Goal: Task Accomplishment & Management: Use online tool/utility

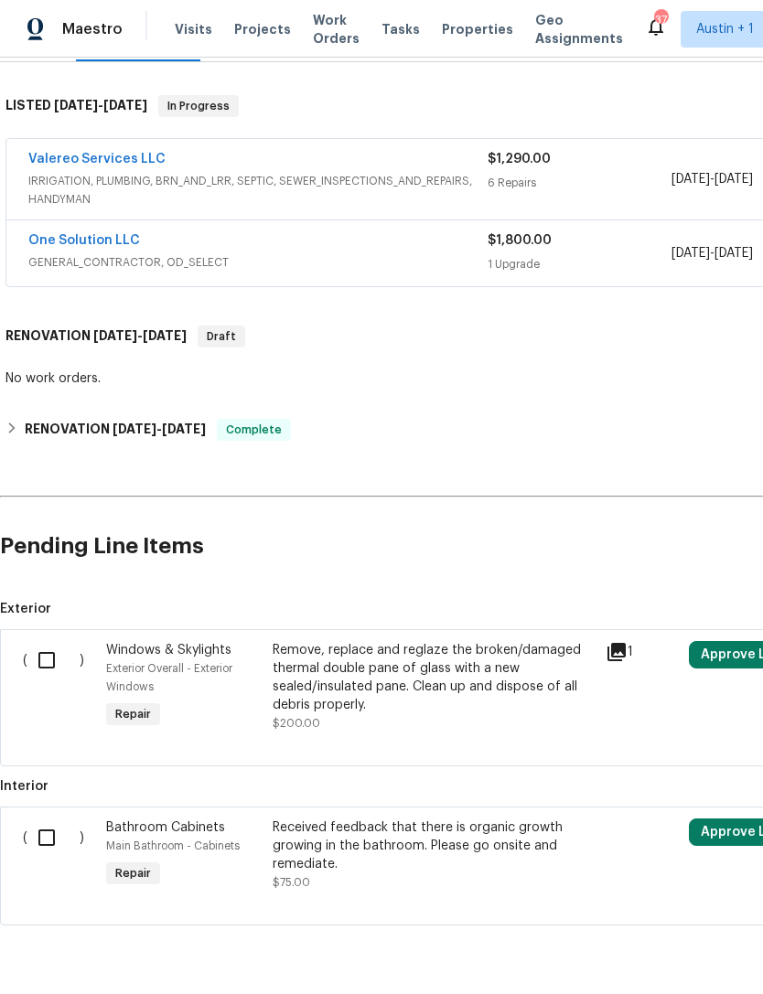
scroll to position [269, 0]
click at [43, 654] on input "checkbox" at bounding box center [53, 661] width 52 height 38
checkbox input "true"
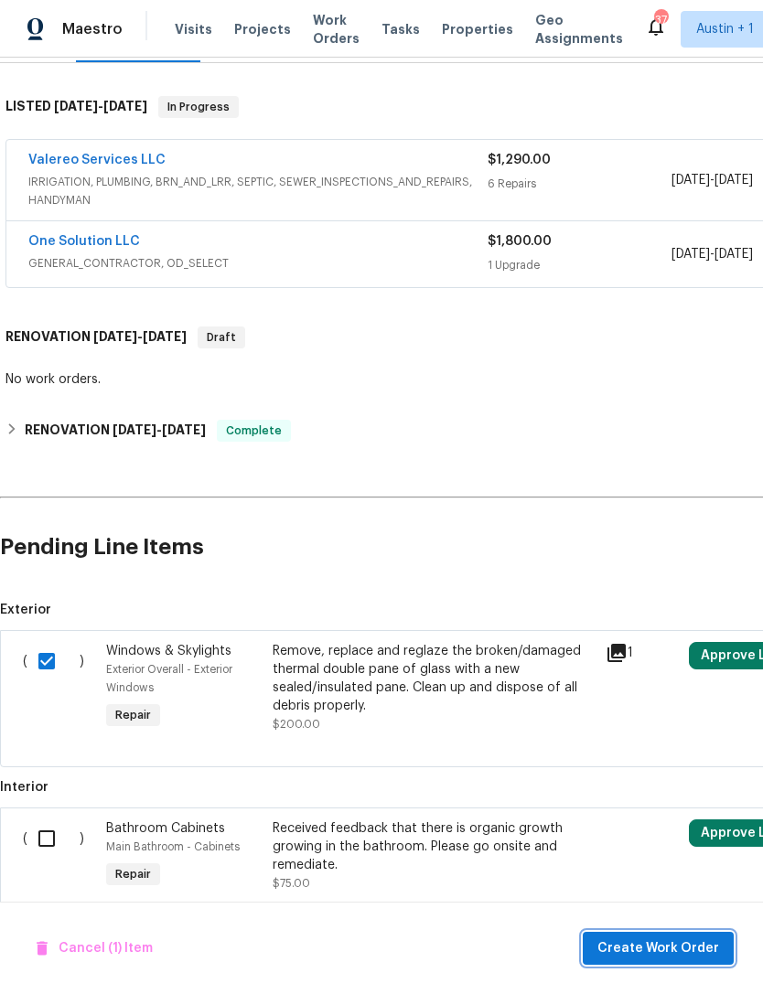
click at [686, 947] on span "Create Work Order" at bounding box center [658, 948] width 122 height 23
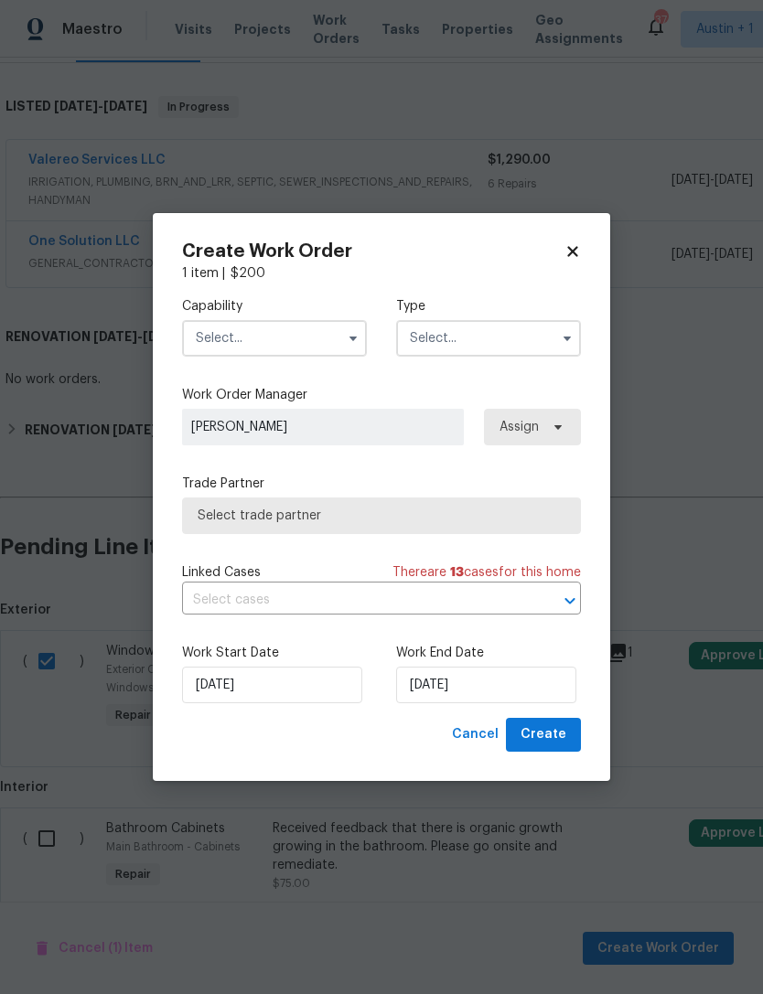
click at [316, 342] on input "text" at bounding box center [274, 338] width 185 height 37
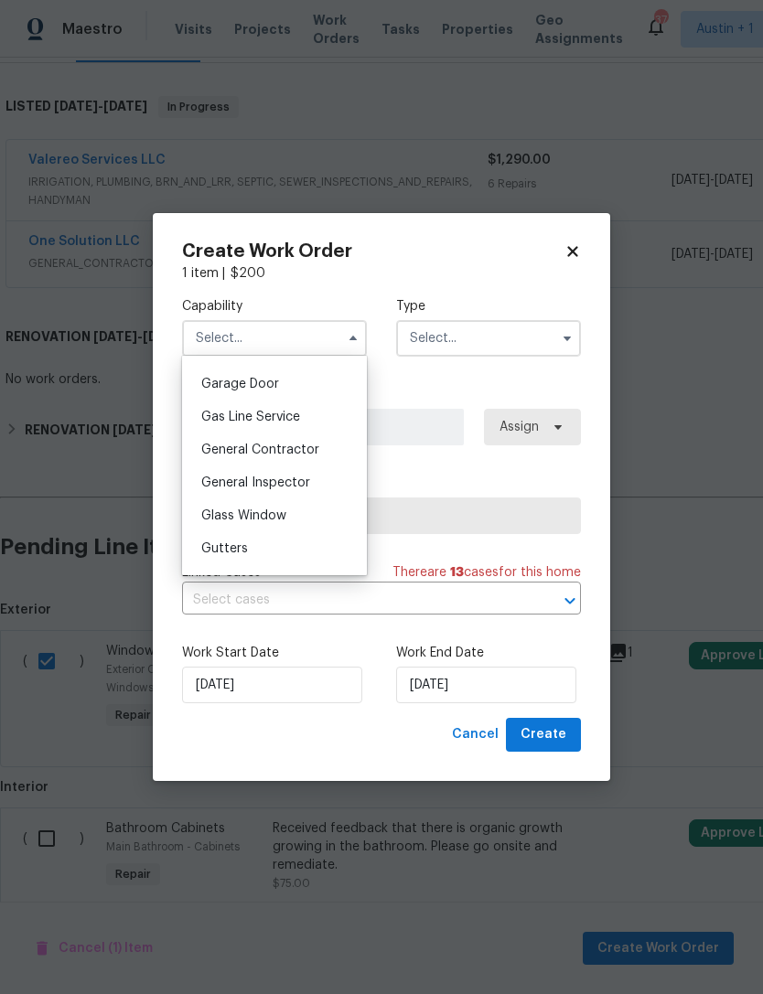
scroll to position [814, 0]
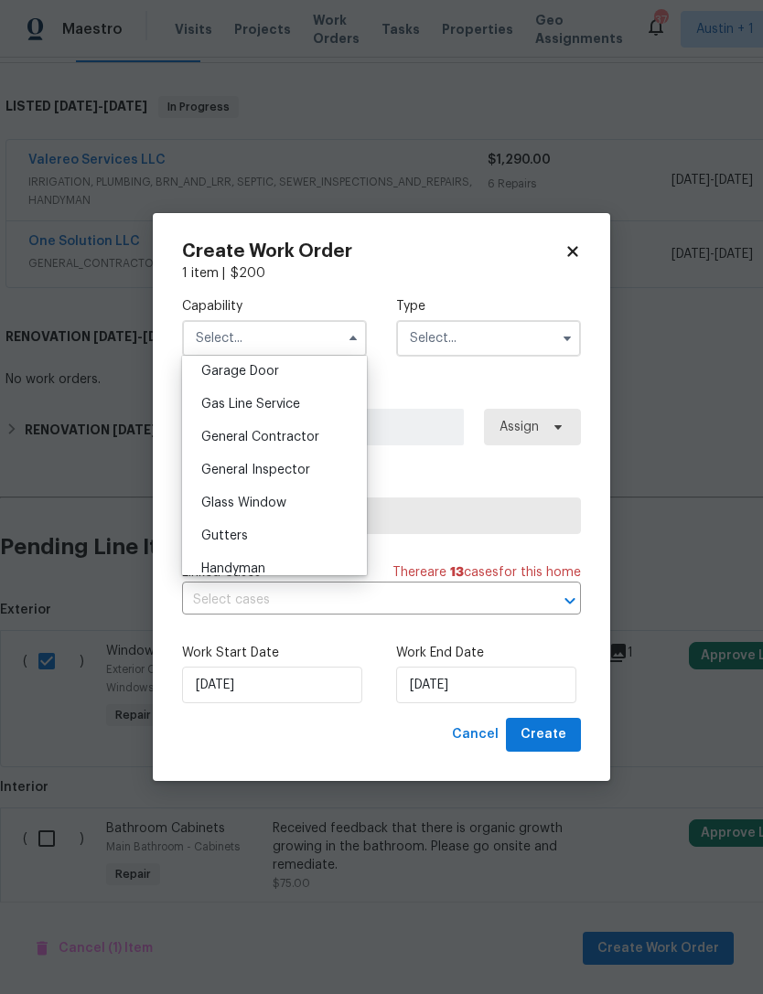
click at [316, 435] on span "General Contractor" at bounding box center [260, 437] width 118 height 13
type input "General Contractor"
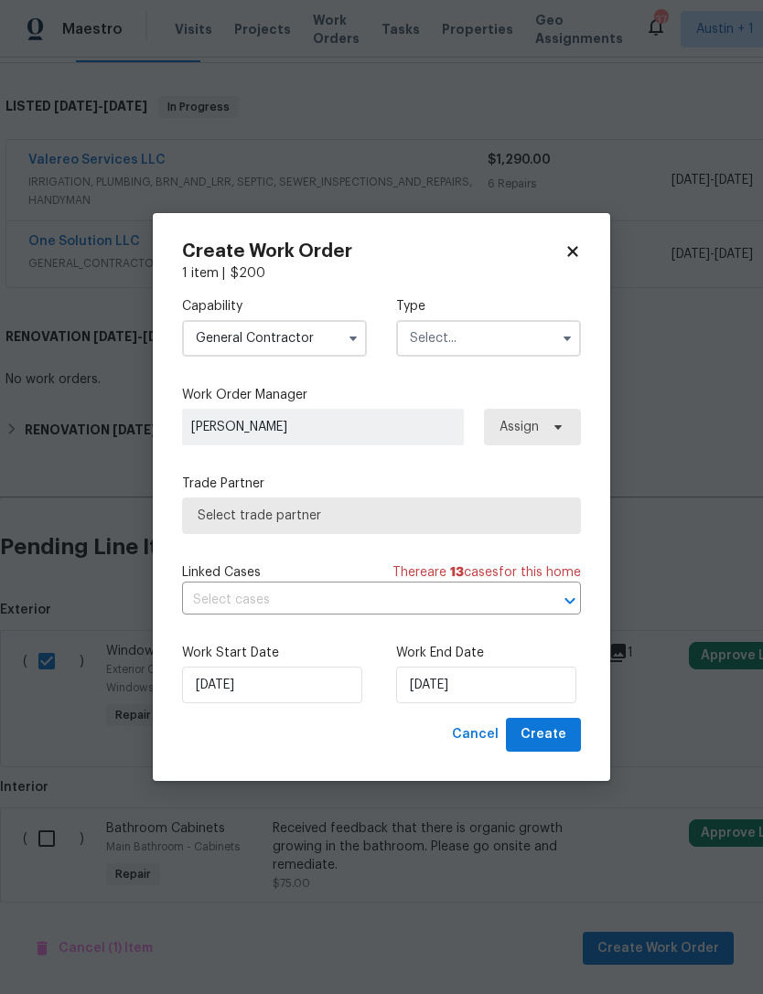
click at [508, 337] on input "text" at bounding box center [488, 338] width 185 height 37
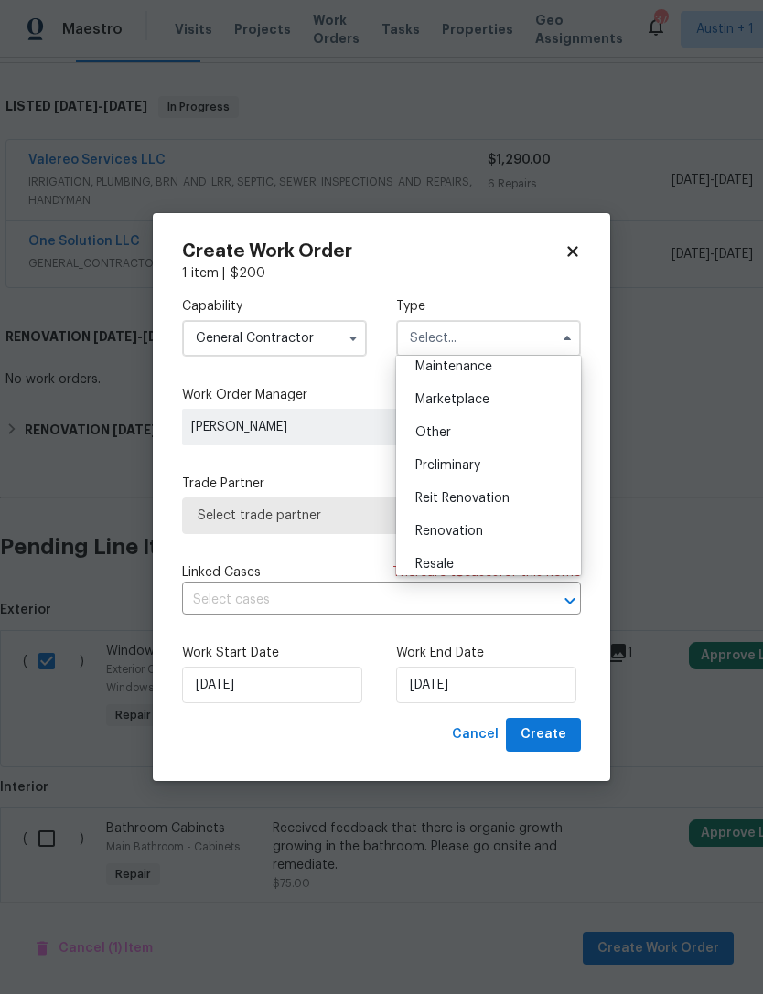
scroll to position [316, 0]
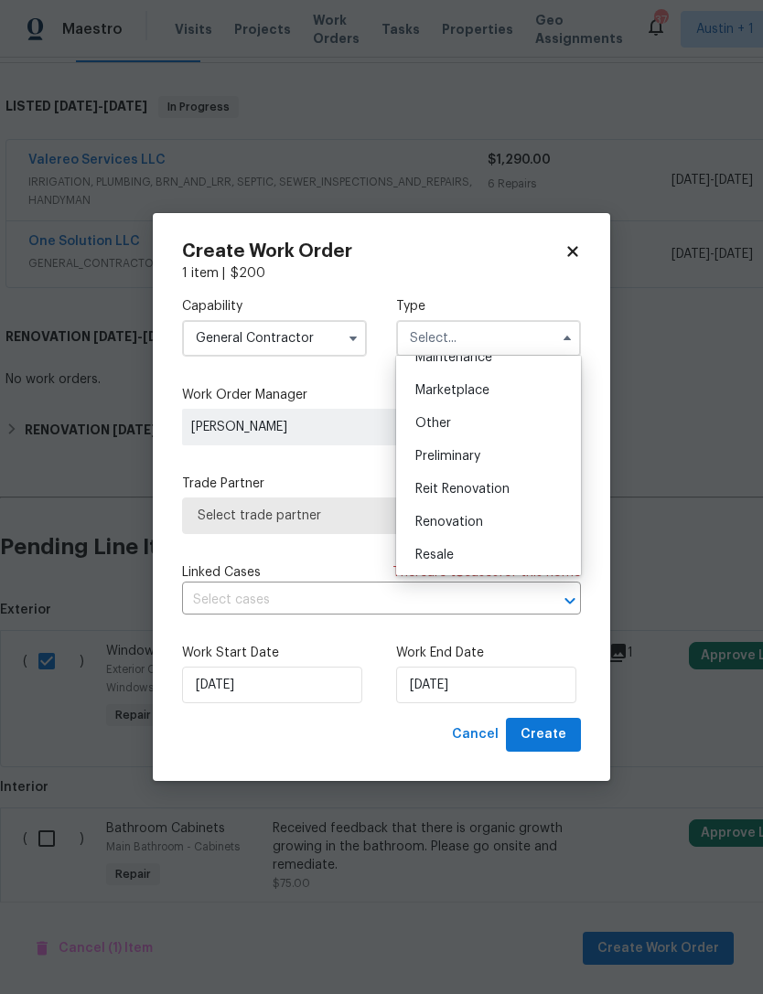
click at [515, 523] on div "Renovation" at bounding box center [489, 522] width 176 height 33
type input "Renovation"
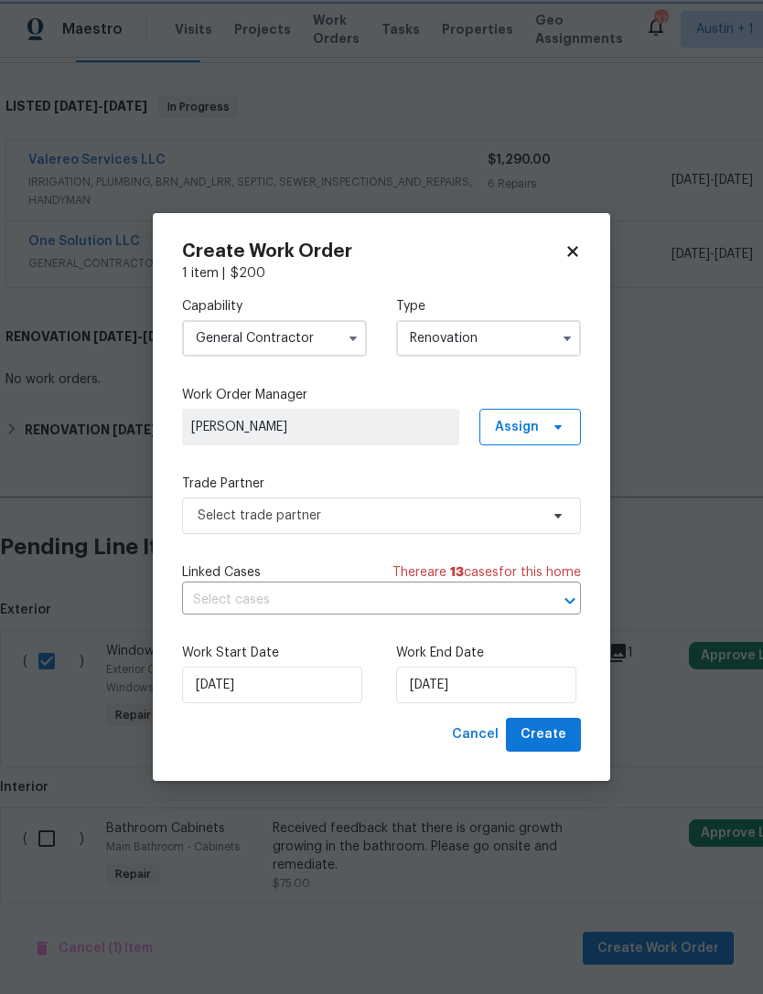
scroll to position [0, 0]
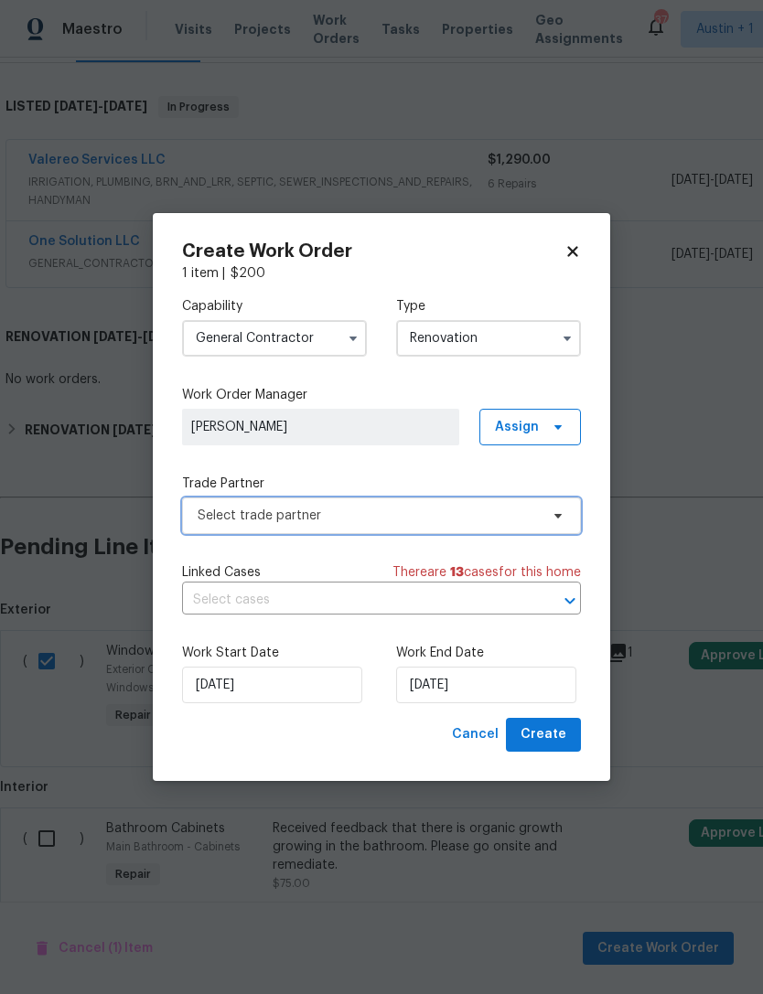
click at [513, 514] on span "Select trade partner" at bounding box center [368, 516] width 341 height 18
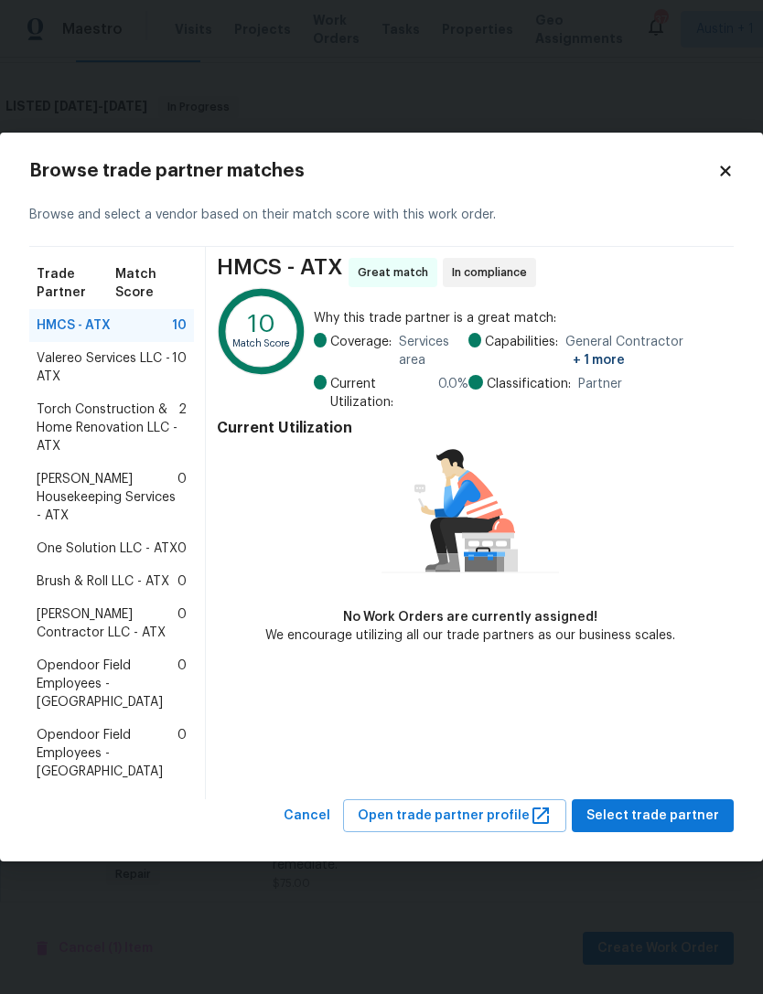
click at [60, 545] on span "One Solution LLC - ATX" at bounding box center [107, 549] width 141 height 18
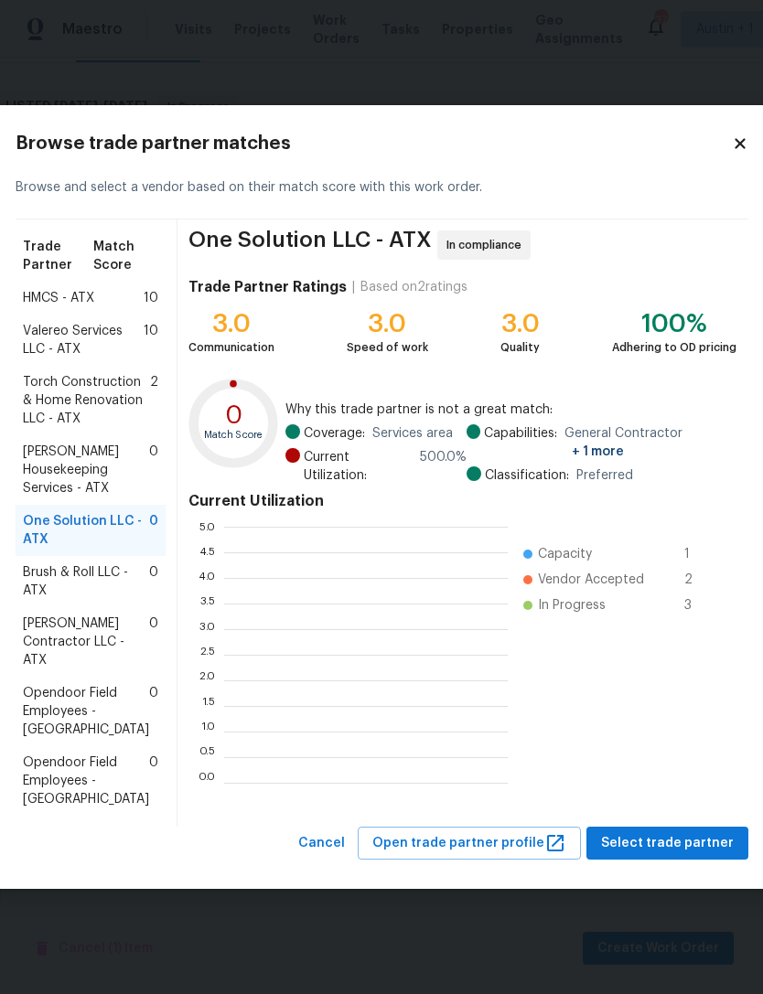
scroll to position [256, 283]
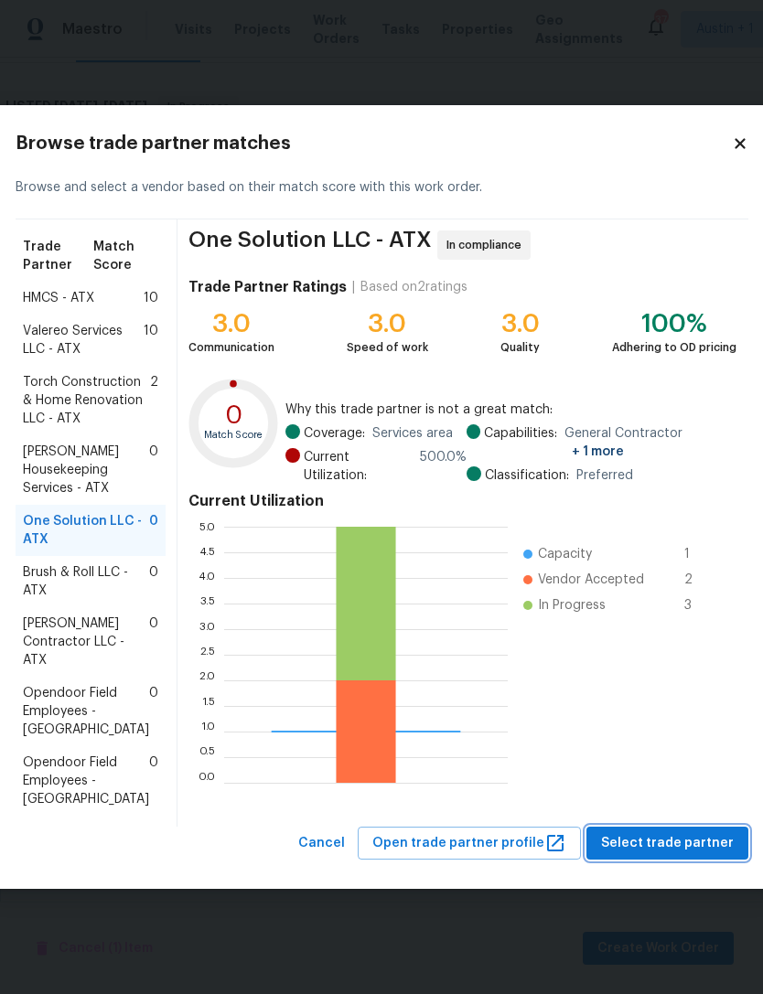
click at [700, 855] on span "Select trade partner" at bounding box center [667, 843] width 133 height 23
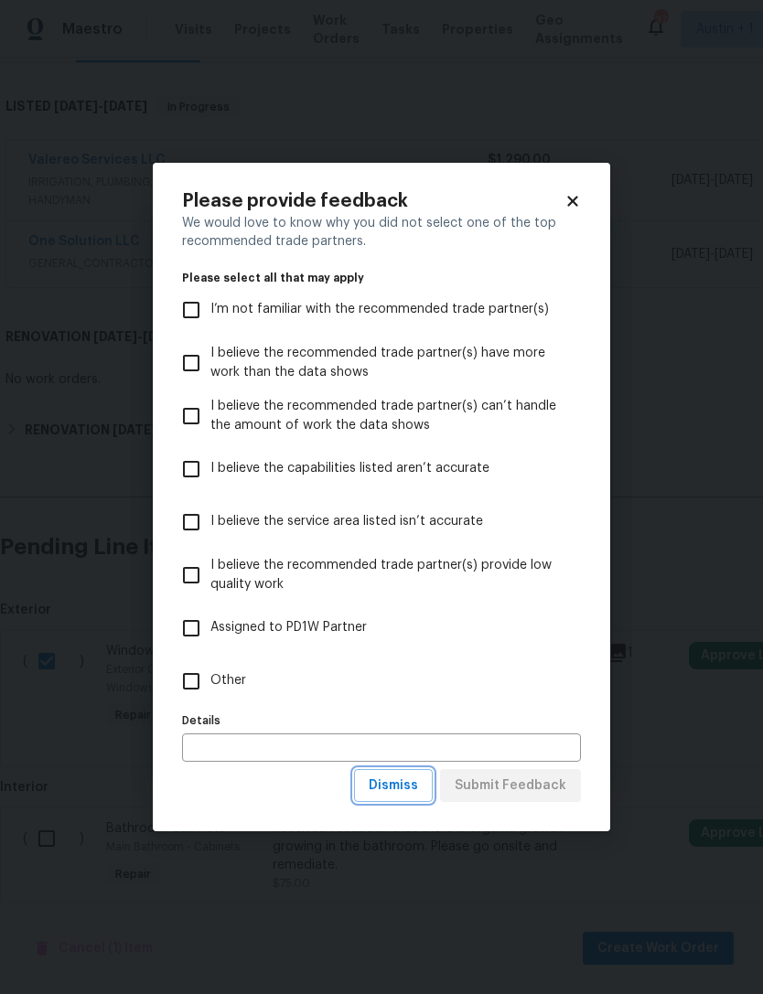
click at [418, 786] on span "Dismiss" at bounding box center [393, 786] width 49 height 23
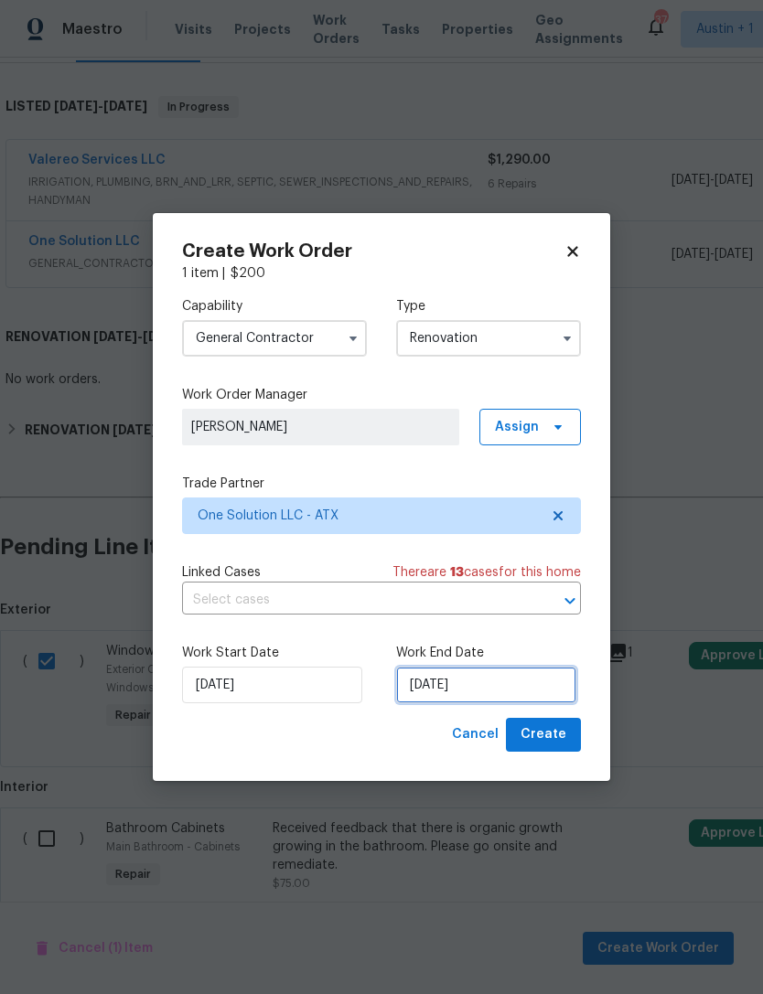
click at [537, 687] on input "[DATE]" at bounding box center [486, 685] width 180 height 37
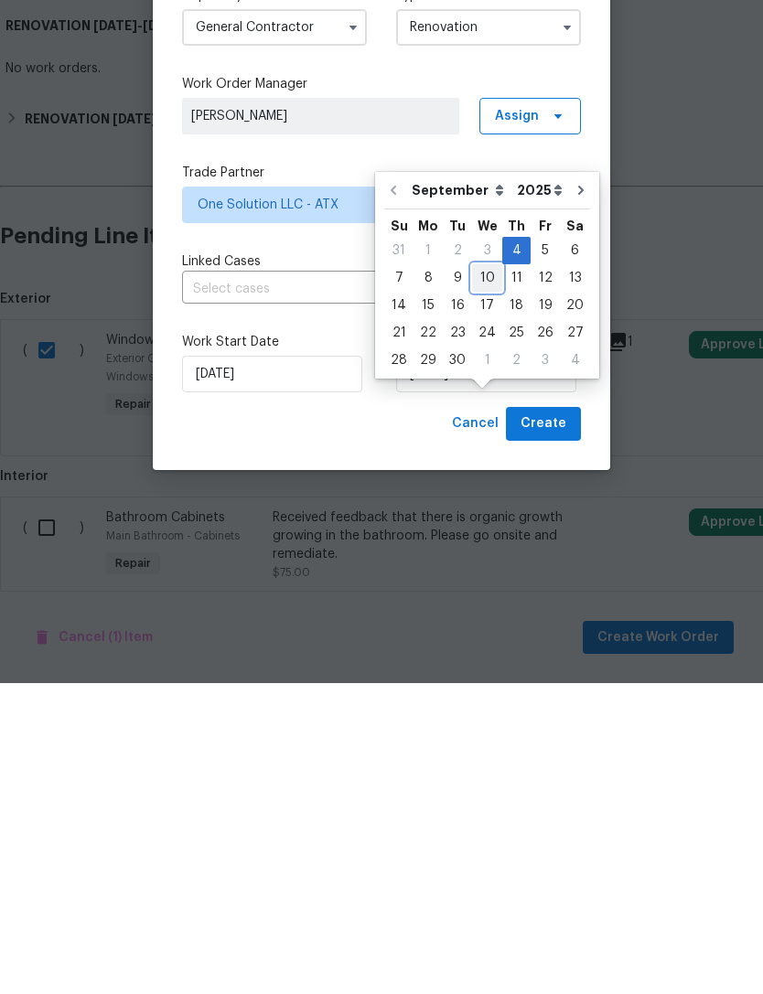
click at [486, 576] on div "10" at bounding box center [487, 589] width 30 height 26
type input "[DATE]"
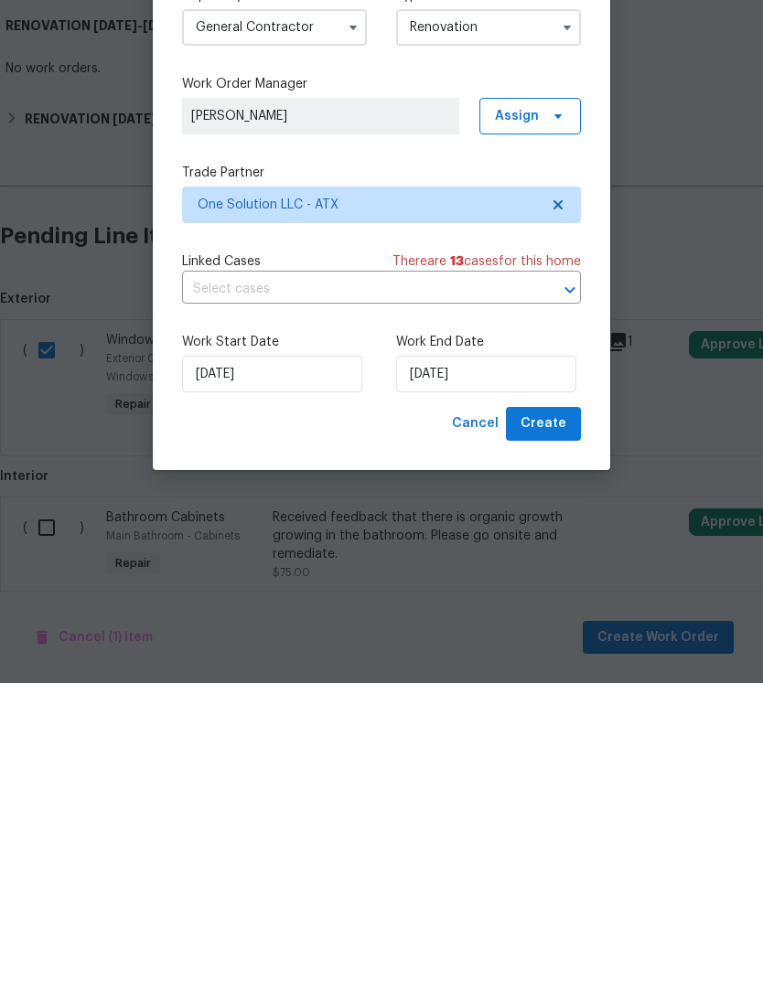
scroll to position [59, 0]
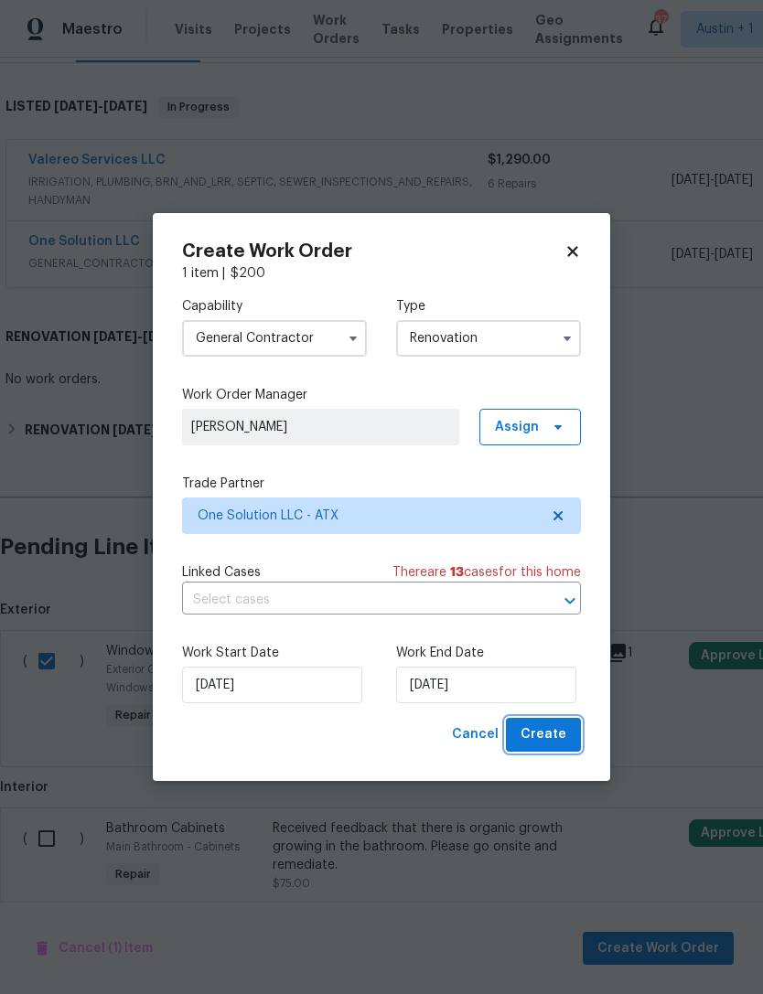
click at [566, 744] on button "Create" at bounding box center [543, 735] width 75 height 34
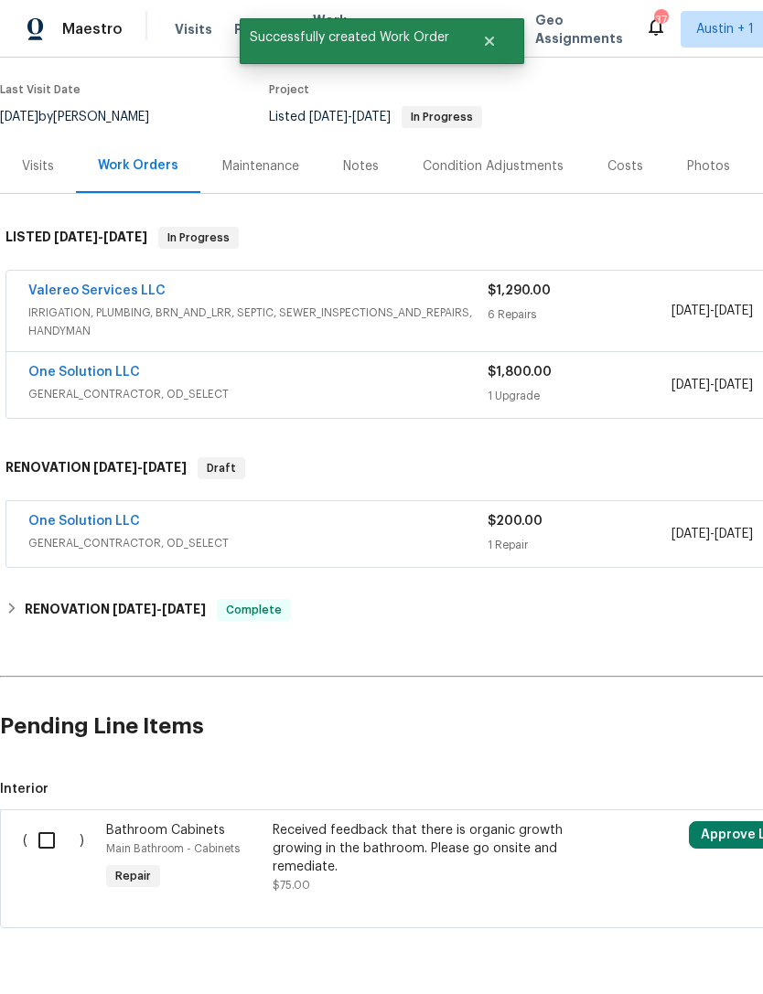
scroll to position [138, 0]
click at [67, 515] on link "One Solution LLC" at bounding box center [84, 521] width 112 height 13
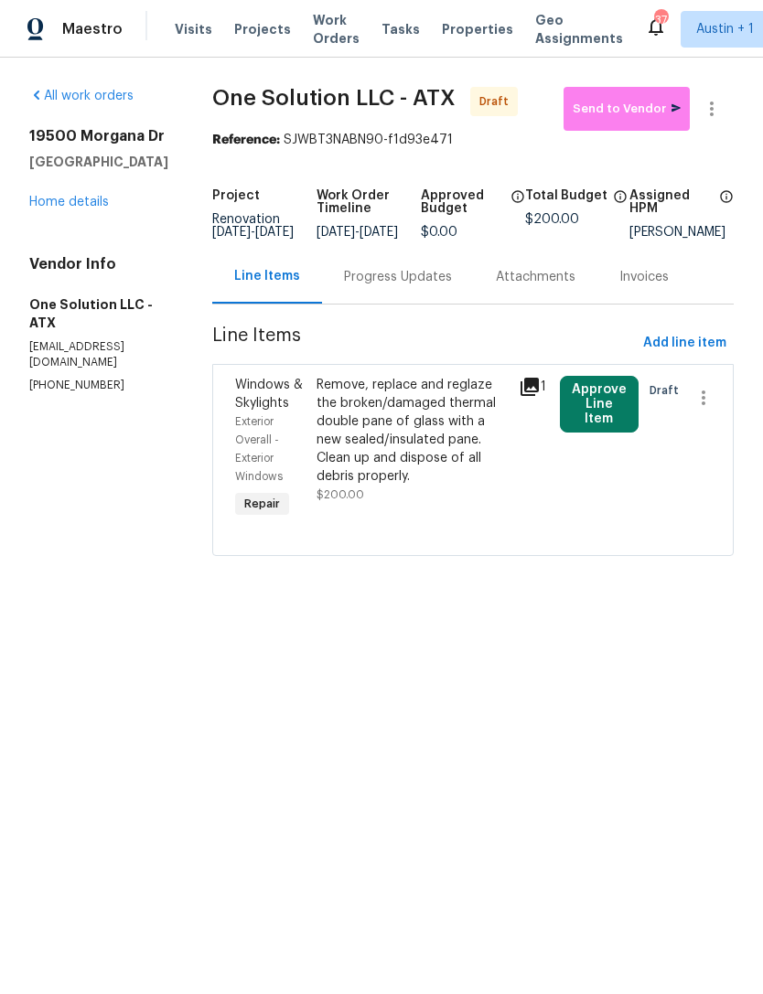
click at [402, 427] on div "Remove, replace and reglaze the broken/damaged thermal double pane of glass wit…" at bounding box center [412, 431] width 192 height 110
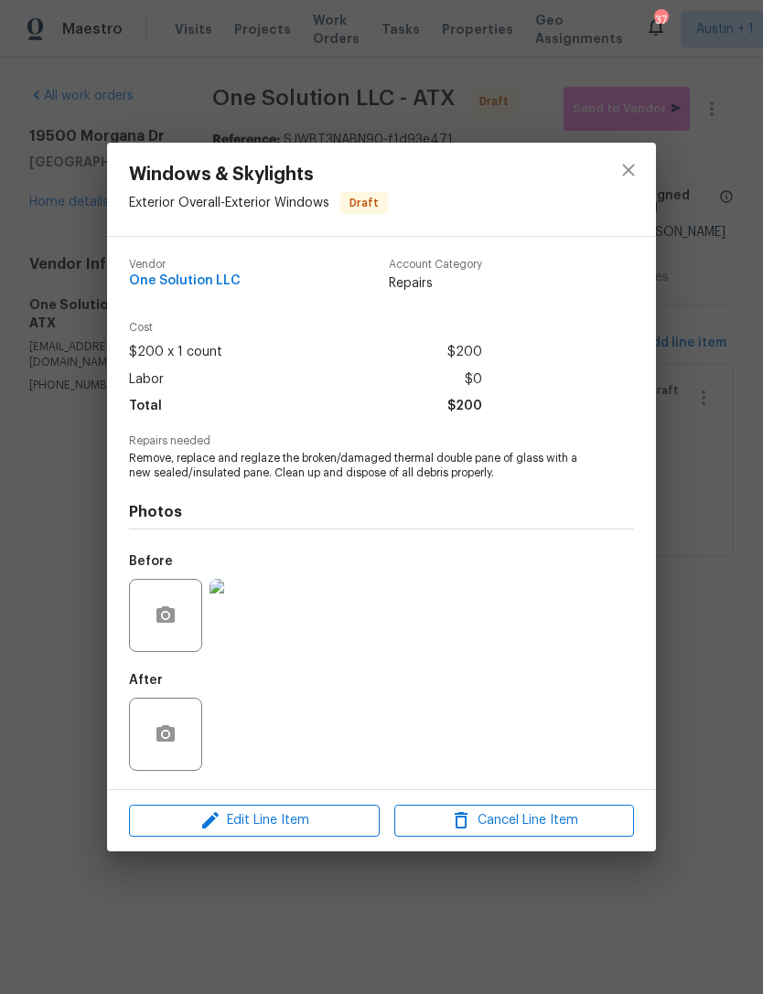
click at [238, 617] on img at bounding box center [245, 615] width 73 height 73
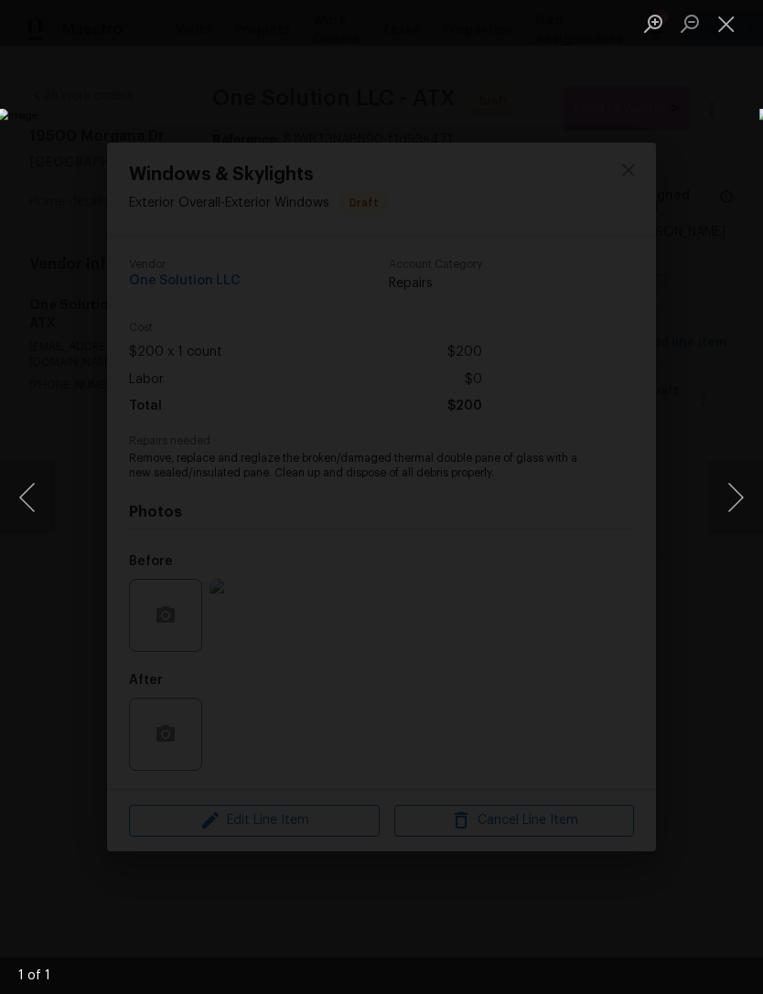
click at [733, 16] on button "Close lightbox" at bounding box center [726, 23] width 37 height 32
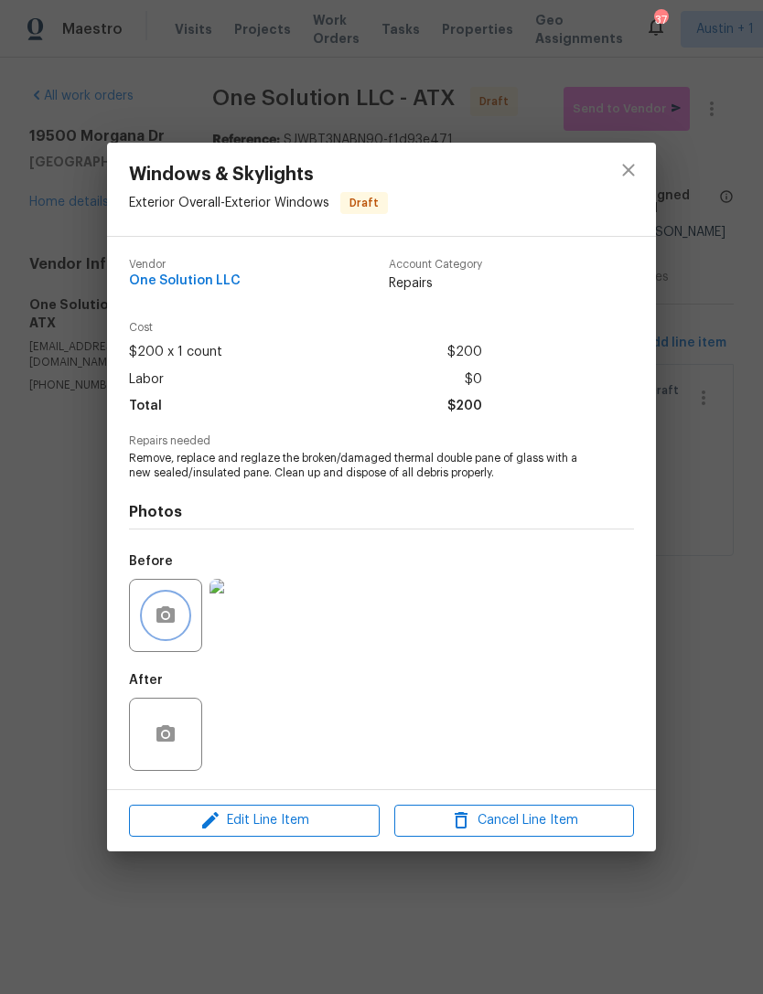
click at [160, 611] on icon "button" at bounding box center [165, 614] width 18 height 16
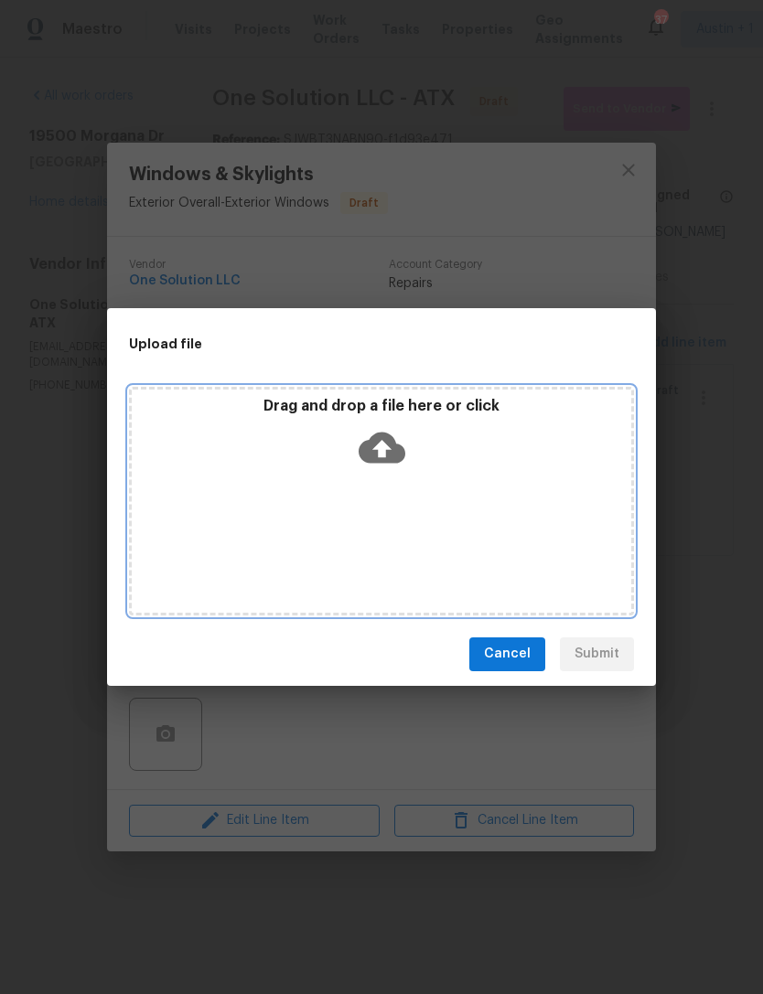
click at [530, 463] on div "Drag and drop a file here or click" at bounding box center [381, 436] width 499 height 79
click at [561, 503] on div "Drag and drop a file here or click" at bounding box center [381, 501] width 505 height 229
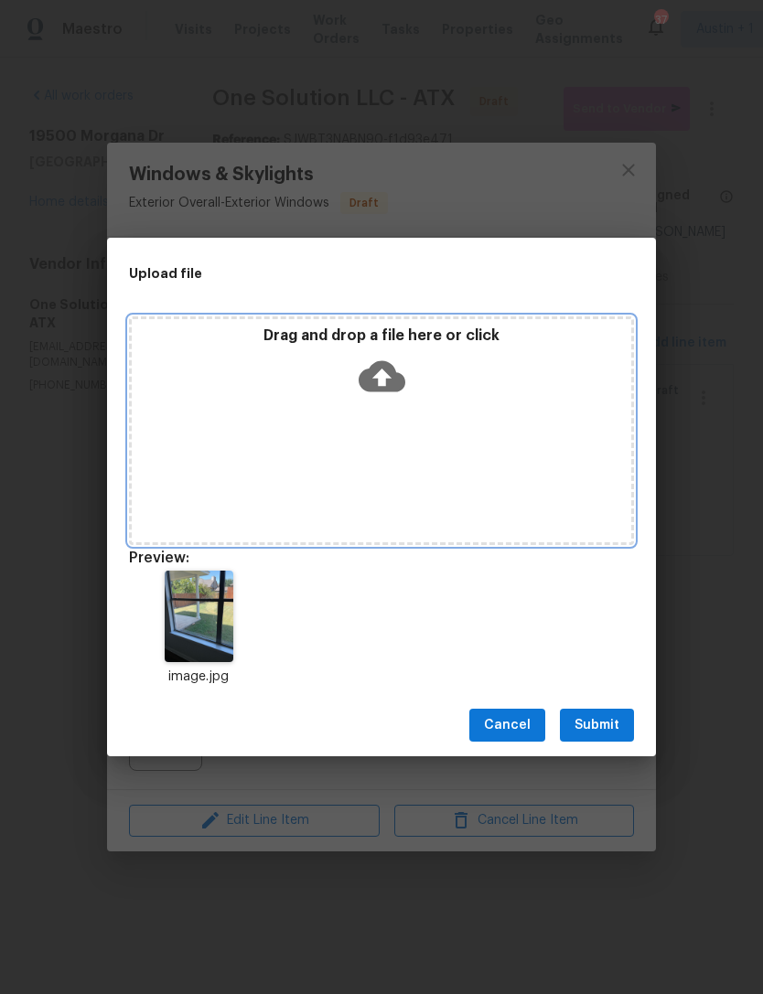
click at [389, 371] on icon at bounding box center [381, 376] width 47 height 31
click at [448, 412] on div "Drag and drop a file here or click" at bounding box center [381, 430] width 505 height 229
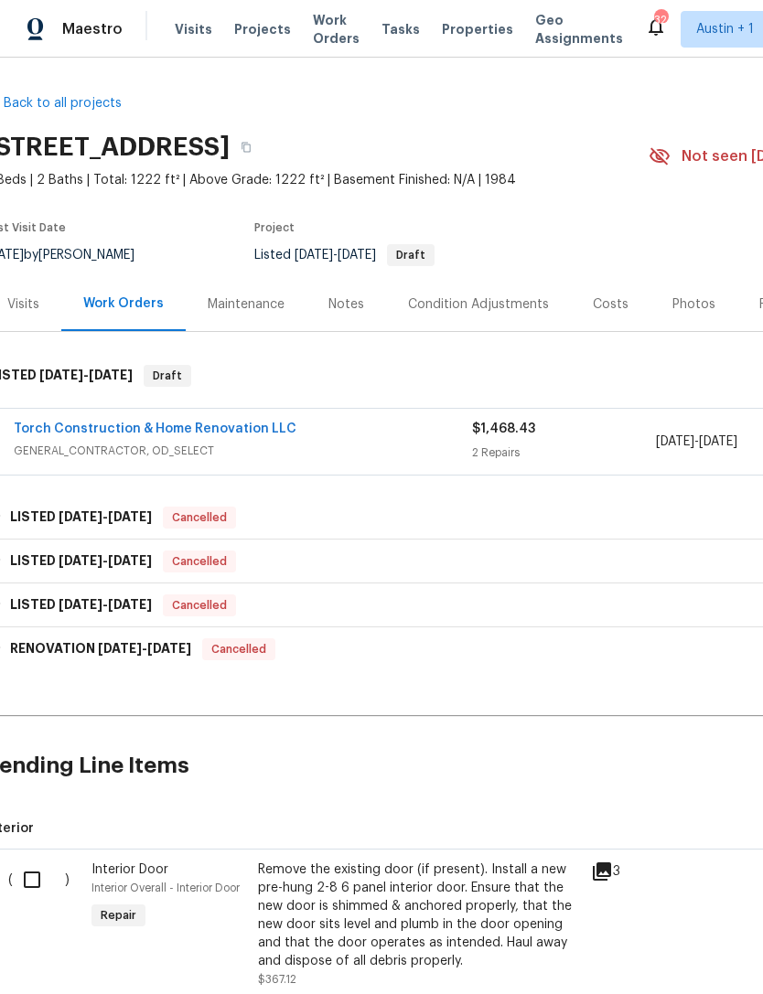
scroll to position [0, 15]
click at [65, 423] on link "Torch Construction & Home Renovation LLC" at bounding box center [155, 429] width 283 height 13
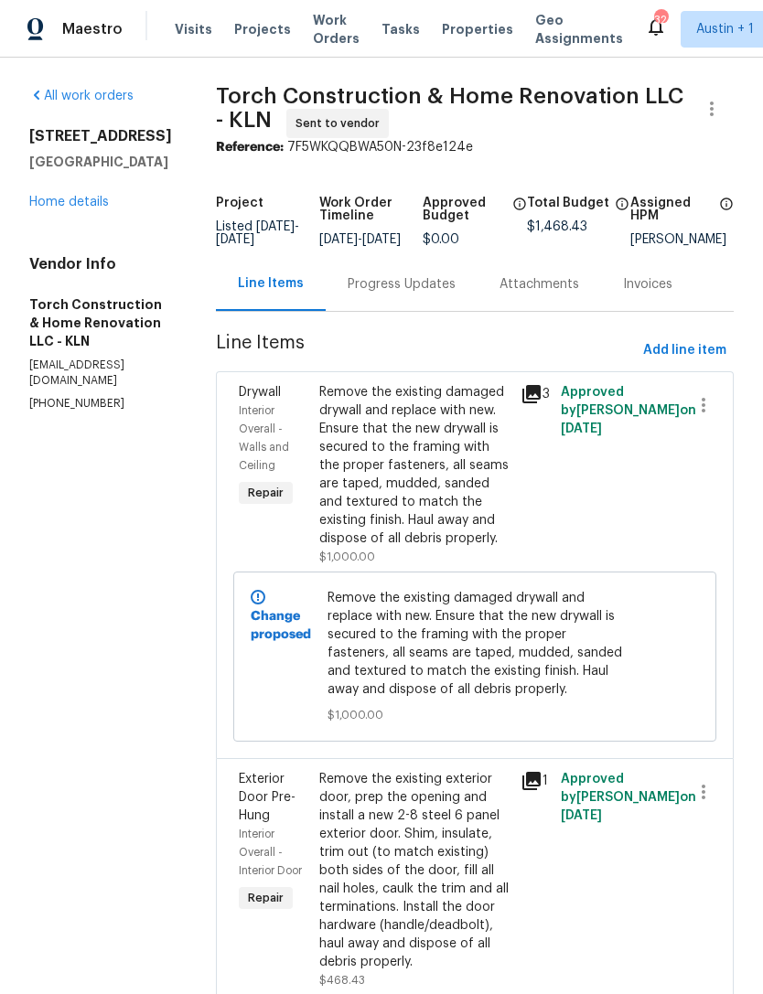
click at [541, 405] on icon at bounding box center [531, 394] width 22 height 22
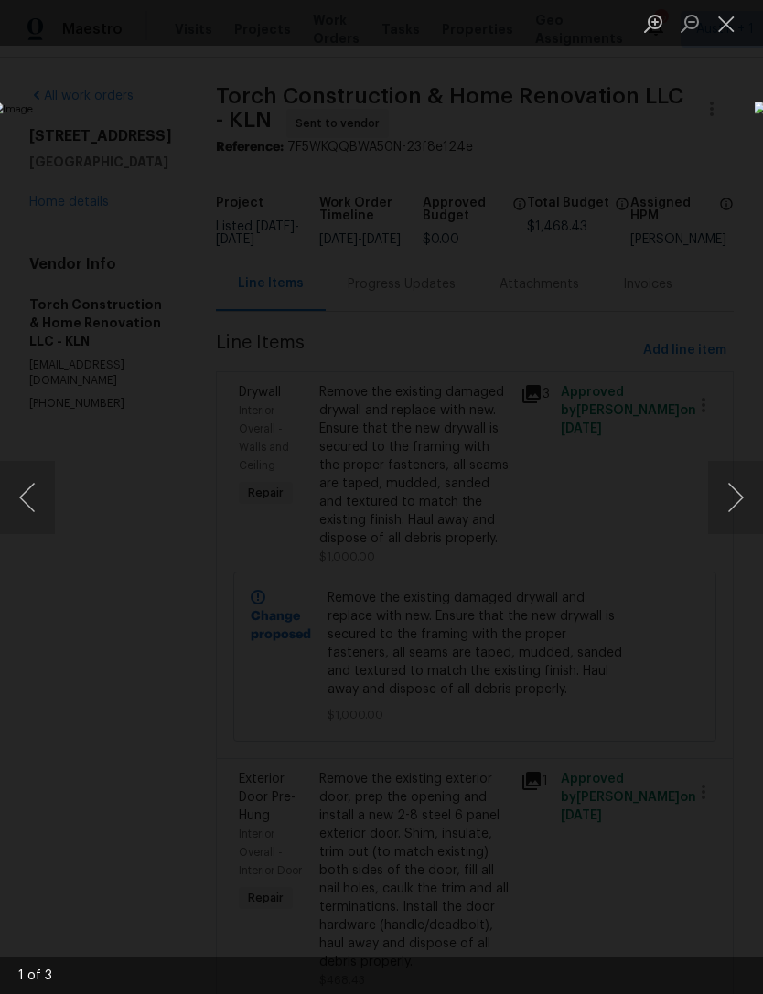
click at [725, 28] on button "Close lightbox" at bounding box center [726, 23] width 37 height 32
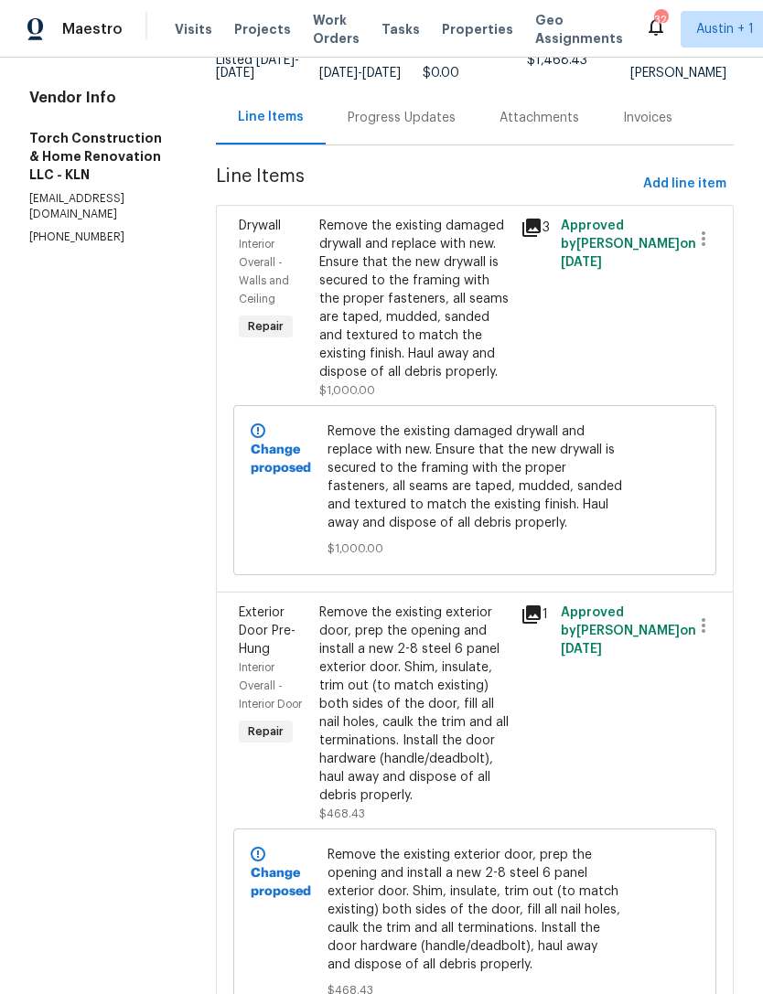
scroll to position [176, 0]
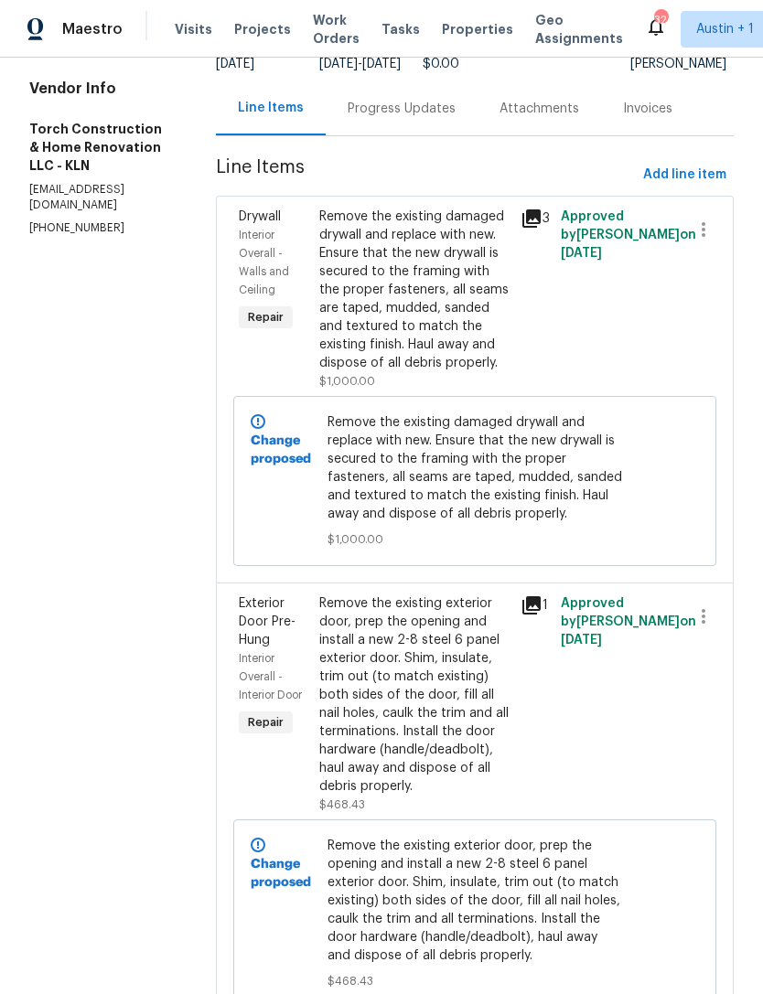
click at [540, 222] on icon at bounding box center [531, 218] width 18 height 18
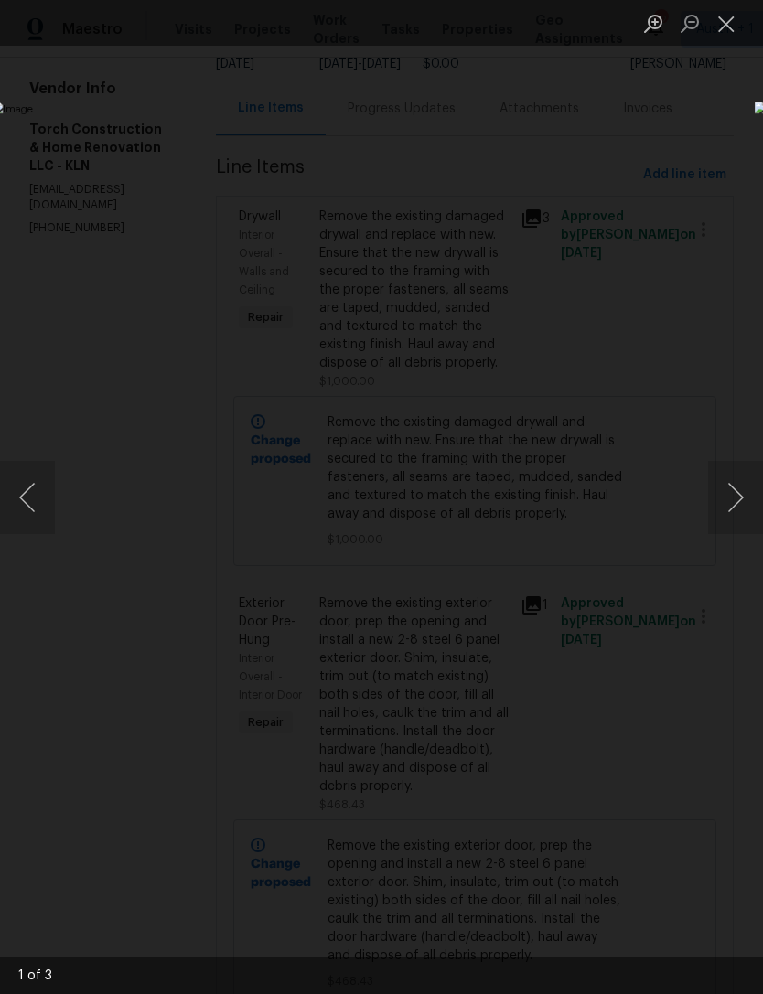
click at [733, 498] on button "Next image" at bounding box center [735, 497] width 55 height 73
click at [730, 502] on button "Next image" at bounding box center [735, 497] width 55 height 73
click at [728, 502] on button "Next image" at bounding box center [735, 497] width 55 height 73
click at [729, 497] on button "Next image" at bounding box center [735, 497] width 55 height 73
click at [722, 29] on button "Close lightbox" at bounding box center [726, 23] width 37 height 32
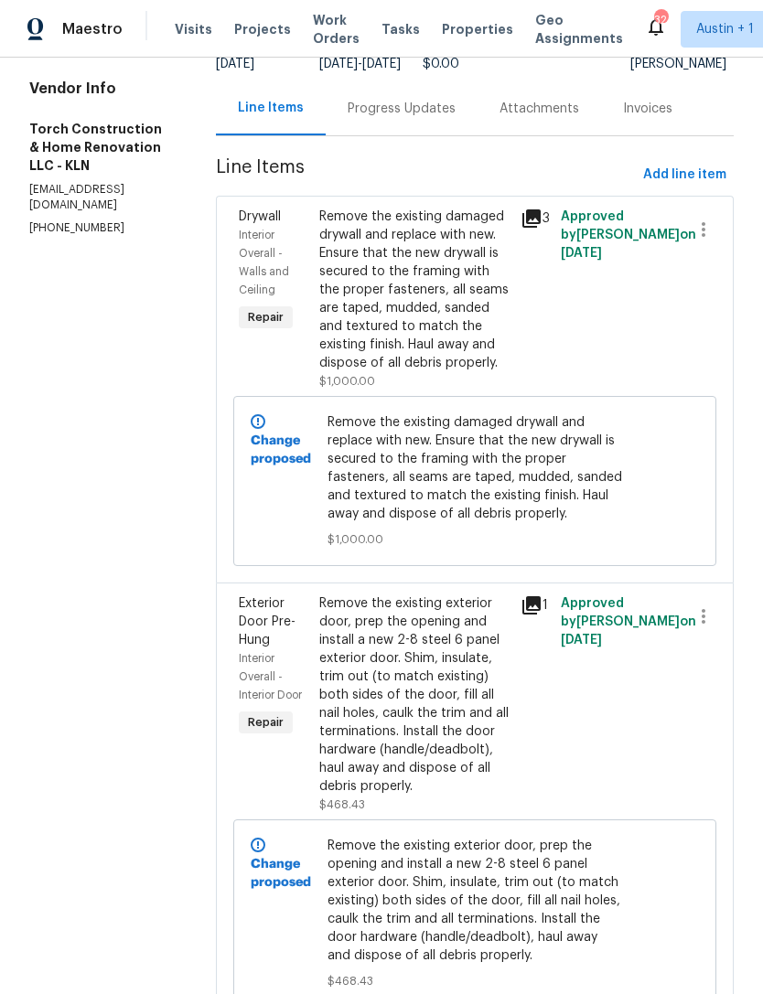
click at [540, 226] on icon at bounding box center [531, 218] width 18 height 18
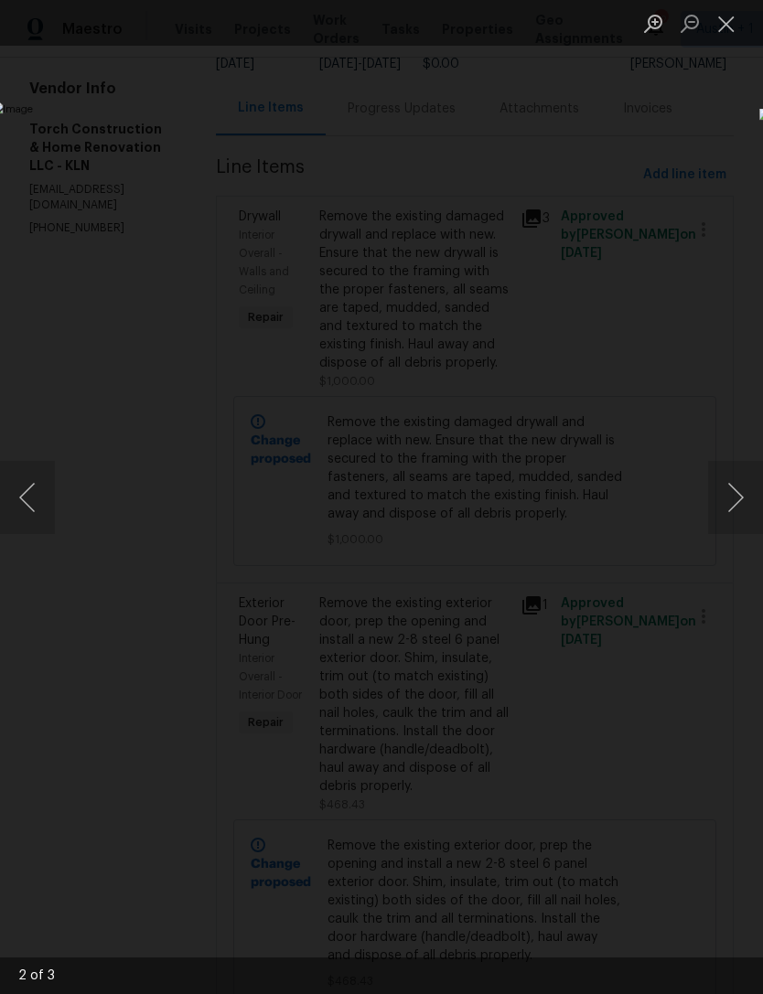
click at [734, 507] on button "Next image" at bounding box center [735, 497] width 55 height 73
click at [725, 524] on button "Next image" at bounding box center [735, 497] width 55 height 73
click at [706, 45] on li "Lightbox" at bounding box center [689, 23] width 37 height 46
click at [720, 29] on button "Close lightbox" at bounding box center [726, 23] width 37 height 32
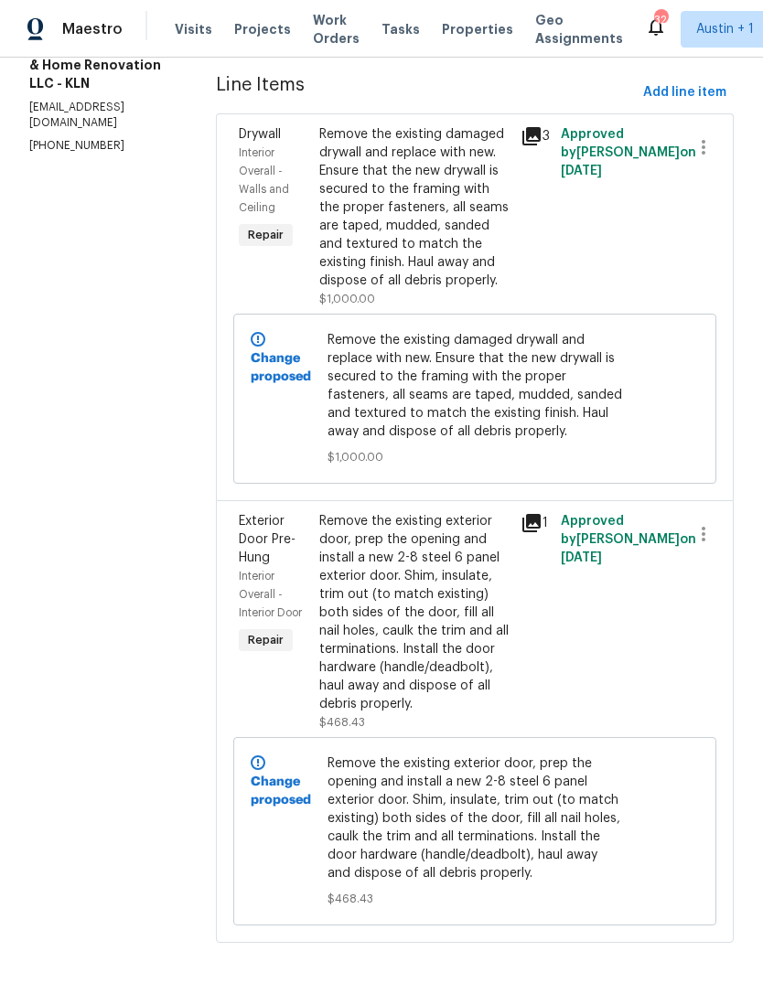
scroll to position [59, 0]
click at [545, 531] on div "1" at bounding box center [535, 622] width 40 height 230
click at [540, 512] on icon at bounding box center [531, 523] width 22 height 22
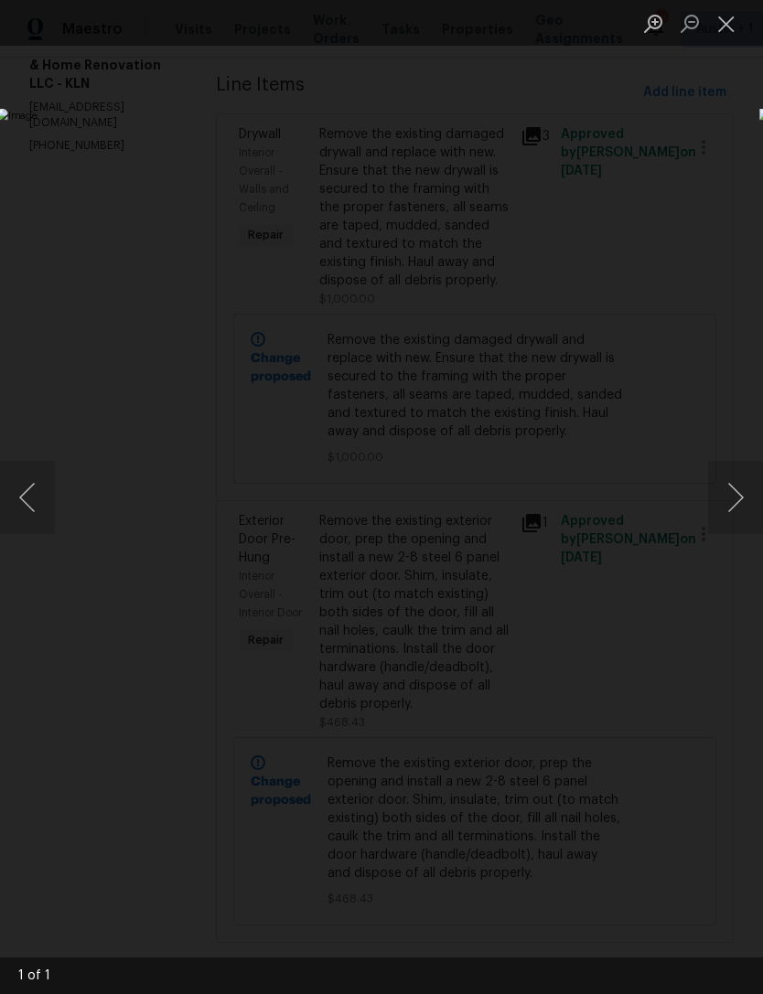
click at [736, 497] on button "Next image" at bounding box center [735, 497] width 55 height 73
click at [722, 28] on button "Close lightbox" at bounding box center [726, 23] width 37 height 32
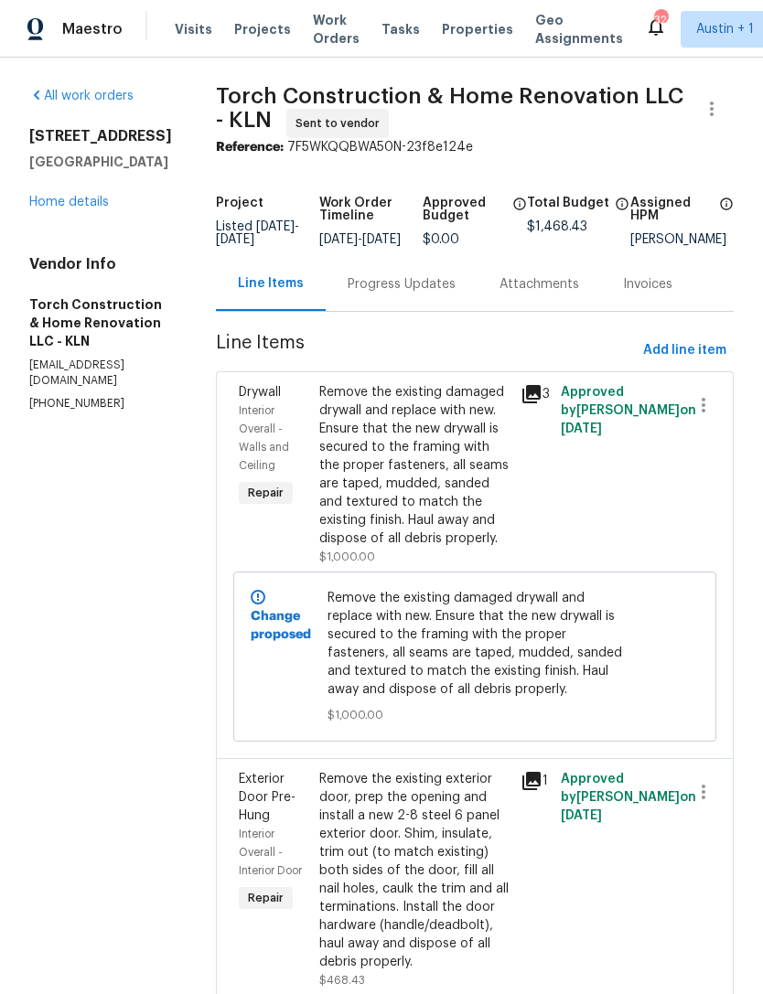
scroll to position [0, 0]
